Goal: Task Accomplishment & Management: Manage account settings

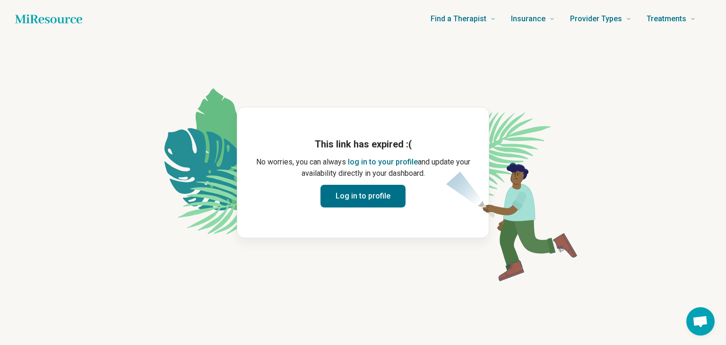
click at [376, 199] on button "Log in to profile" at bounding box center [362, 196] width 85 height 23
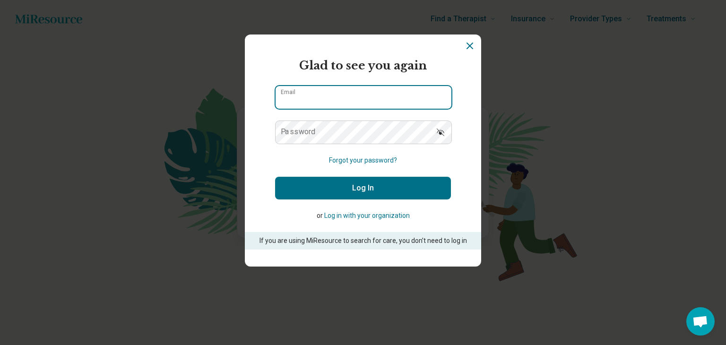
click at [353, 101] on input "Email" at bounding box center [363, 97] width 176 height 23
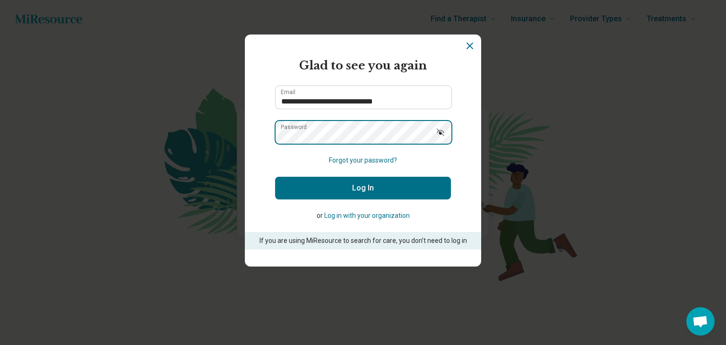
click at [275, 177] on button "Log In" at bounding box center [363, 188] width 176 height 23
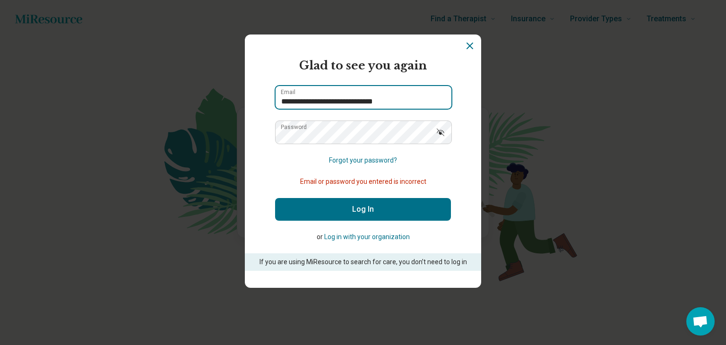
click at [372, 106] on input "**********" at bounding box center [363, 97] width 176 height 23
type input "**********"
click at [340, 207] on button "Log In" at bounding box center [363, 209] width 176 height 23
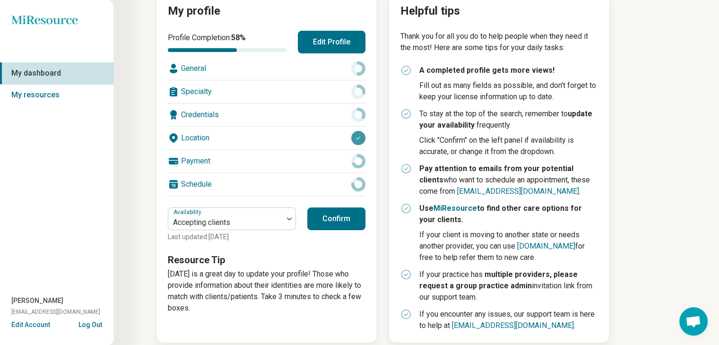
scroll to position [129, 0]
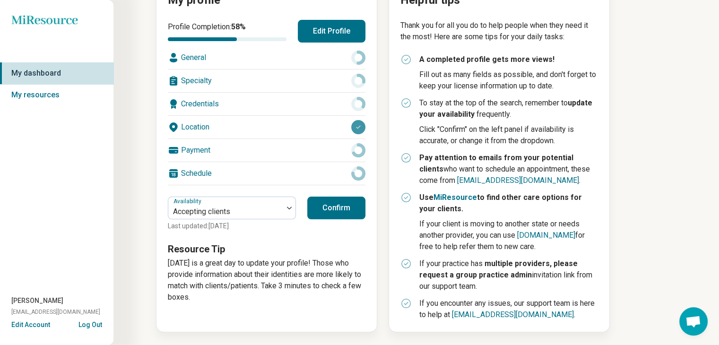
click at [302, 63] on div "General" at bounding box center [267, 57] width 198 height 23
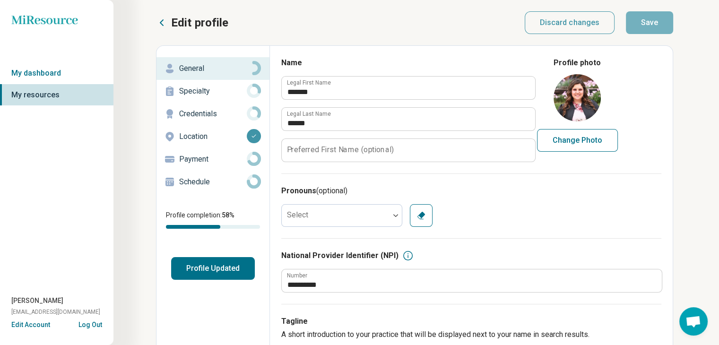
click at [216, 94] on p "Specialty" at bounding box center [213, 91] width 68 height 11
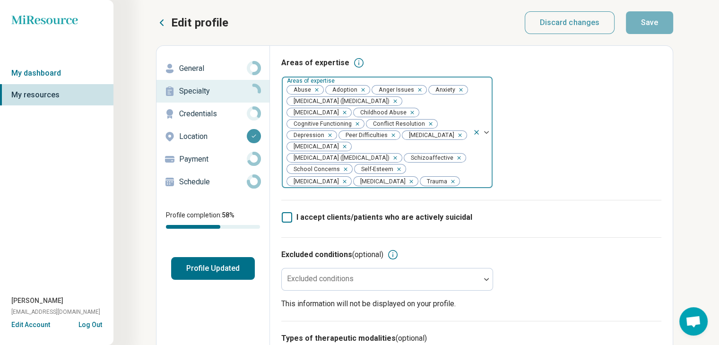
click at [459, 161] on icon "Remove [object Object]" at bounding box center [456, 158] width 7 height 7
click at [433, 199] on div "Areas of expertise Areas of expertise Abuse Adoption Anger Issues Anxiety [MEDI…" at bounding box center [471, 128] width 380 height 143
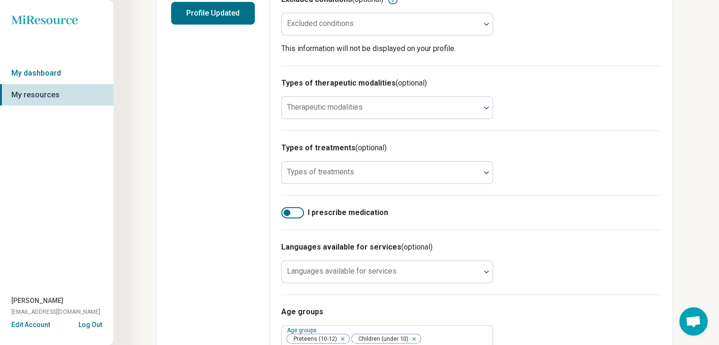
scroll to position [256, 0]
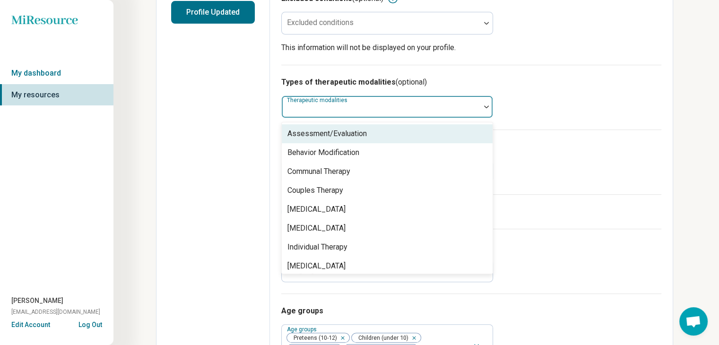
click at [412, 103] on div at bounding box center [381, 106] width 198 height 21
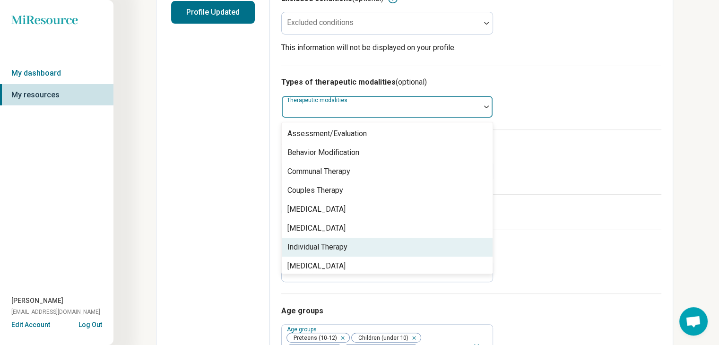
click at [299, 247] on div "Individual Therapy" at bounding box center [317, 246] width 60 height 11
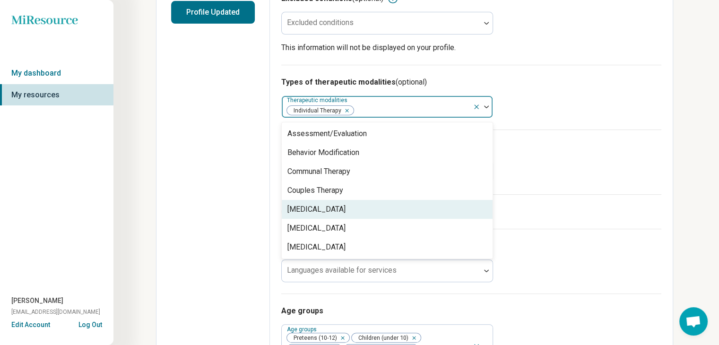
click at [325, 207] on div "[MEDICAL_DATA]" at bounding box center [316, 209] width 58 height 11
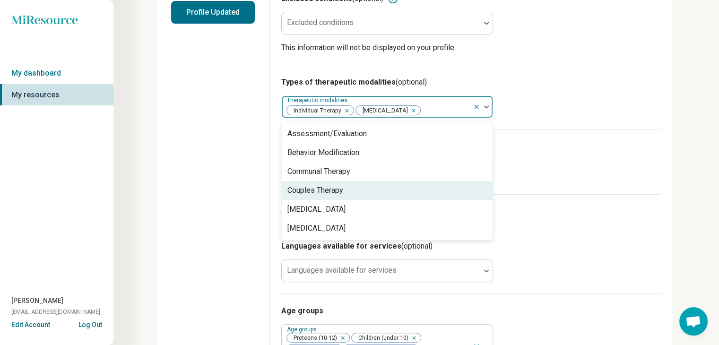
click at [317, 195] on div "Couples Therapy" at bounding box center [315, 190] width 56 height 11
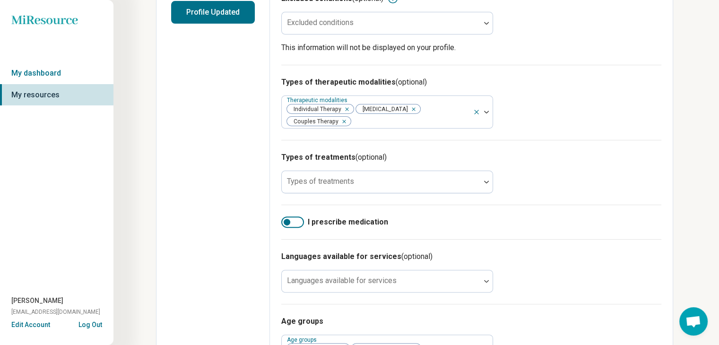
click at [238, 193] on div "Edit profile General Specialty Credentials Location Payment Schedule Profile co…" at bounding box center [212, 128] width 113 height 677
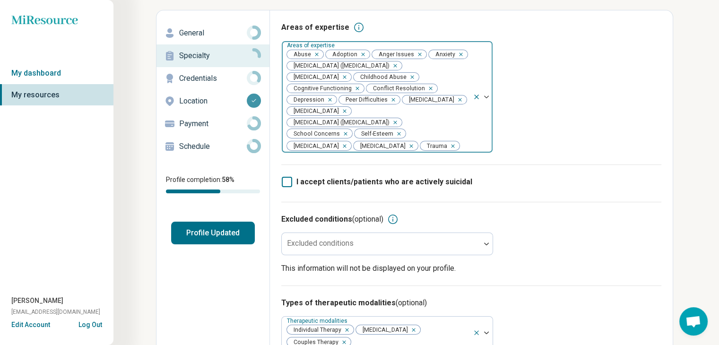
scroll to position [0, 0]
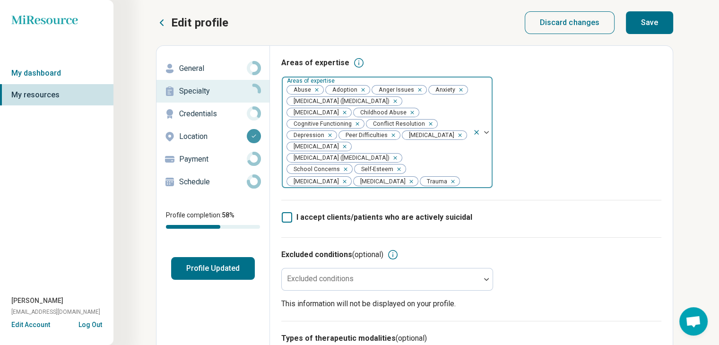
click at [652, 27] on button "Save" at bounding box center [649, 22] width 47 height 23
click at [214, 114] on p "Credentials" at bounding box center [213, 113] width 68 height 11
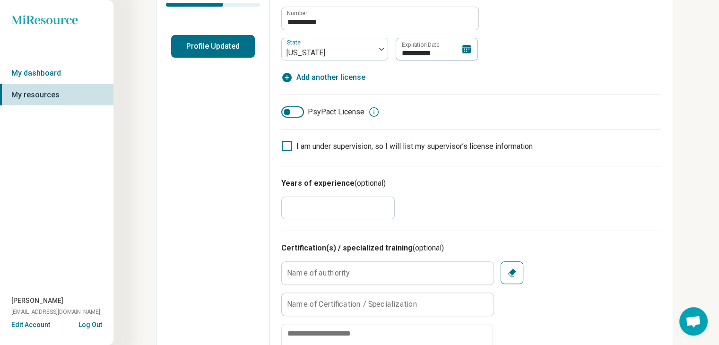
scroll to position [233, 0]
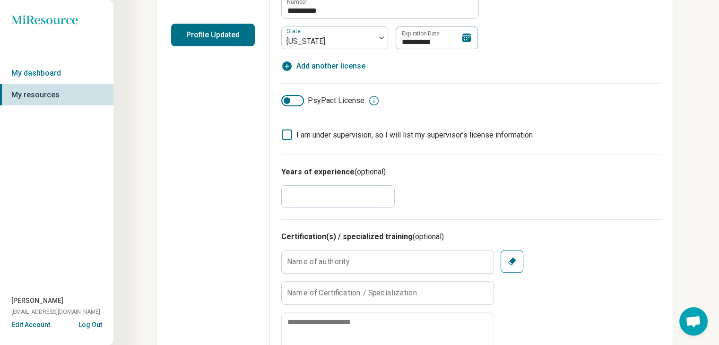
click at [320, 134] on span "I am under supervision, so I will list my supervisor’s license information" at bounding box center [414, 134] width 236 height 9
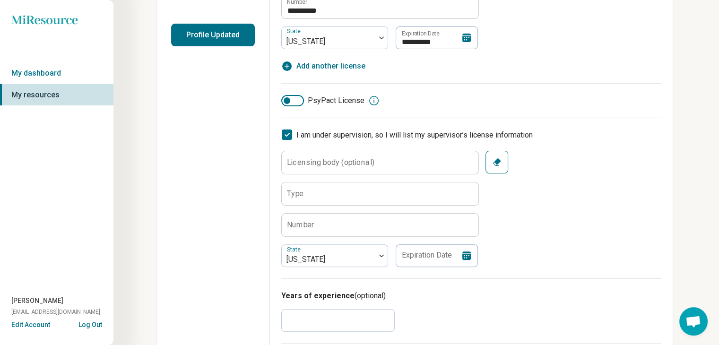
scroll to position [5, 0]
click at [318, 135] on span "I am under supervision, so I will list my supervisor’s license information" at bounding box center [414, 134] width 236 height 9
type textarea "*"
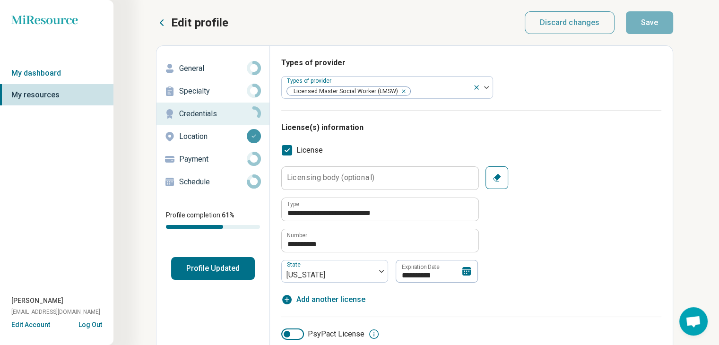
scroll to position [0, 0]
click at [224, 138] on p "Location" at bounding box center [213, 136] width 68 height 11
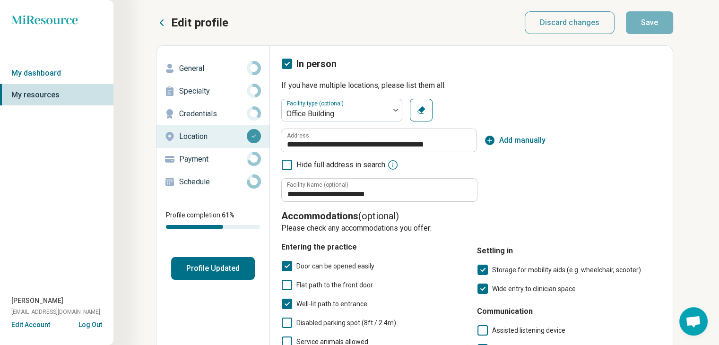
click at [214, 158] on p "Payment" at bounding box center [213, 159] width 68 height 11
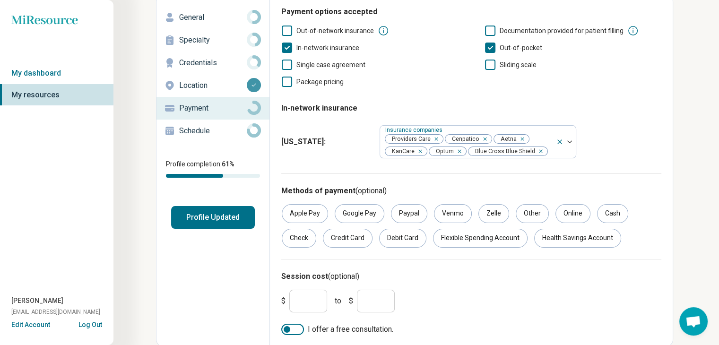
scroll to position [53, 0]
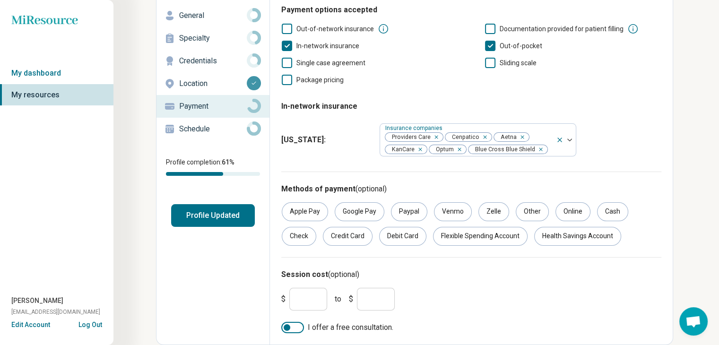
click at [246, 124] on p "Schedule" at bounding box center [213, 128] width 68 height 11
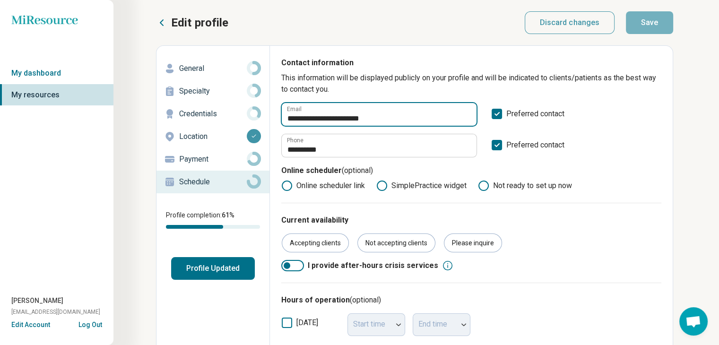
click at [370, 113] on input "**********" at bounding box center [379, 114] width 195 height 23
type input "**********"
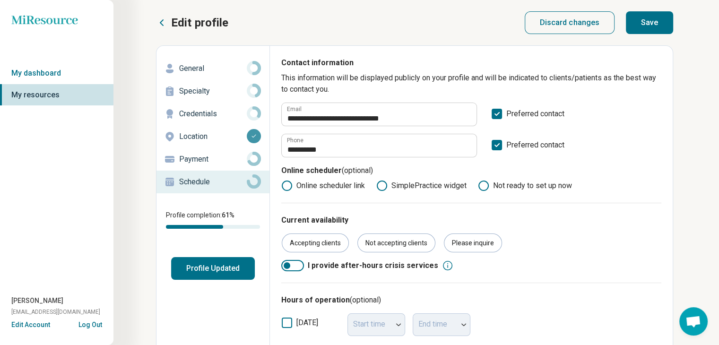
click at [404, 94] on p "This information will be displayed publicly on your profile and will be indicat…" at bounding box center [471, 83] width 380 height 23
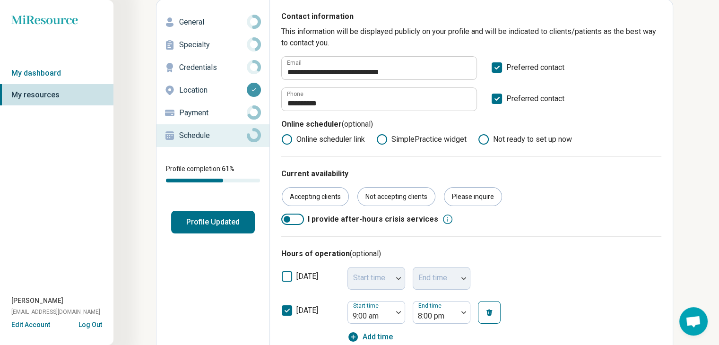
scroll to position [39, 0]
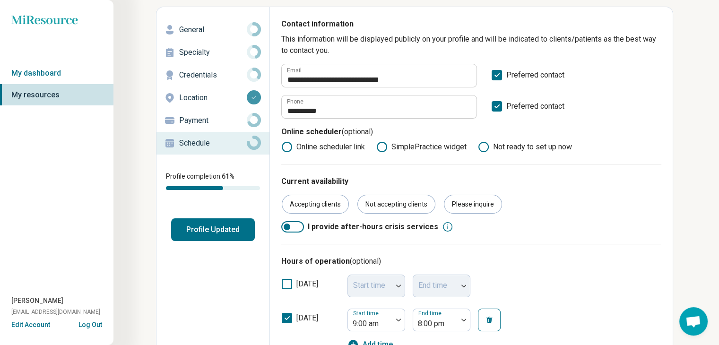
click at [218, 232] on button "Profile Updated" at bounding box center [213, 229] width 84 height 23
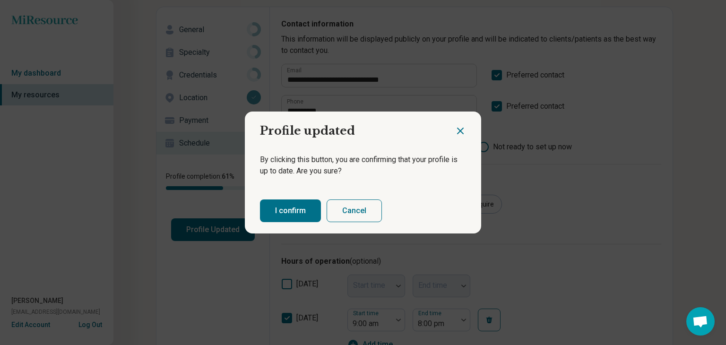
click at [271, 213] on button "I confirm" at bounding box center [290, 210] width 61 height 23
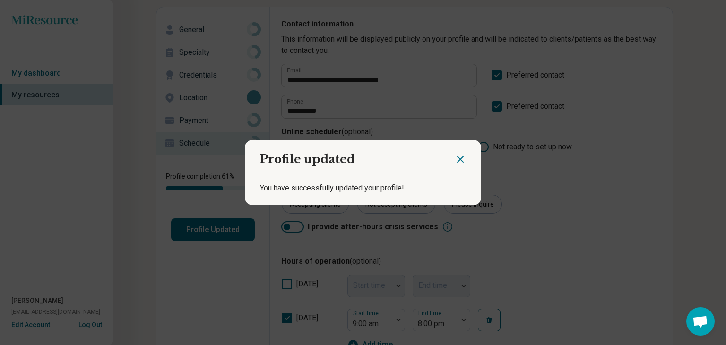
click at [455, 157] on icon "Close dialog" at bounding box center [460, 159] width 11 height 11
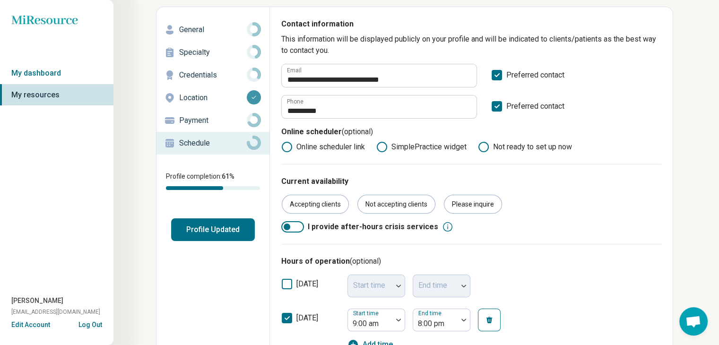
click at [89, 329] on div "Edit Account Log Out" at bounding box center [56, 325] width 113 height 10
click at [91, 327] on button "Log Out" at bounding box center [90, 324] width 24 height 8
